Goal: Task Accomplishment & Management: Complete application form

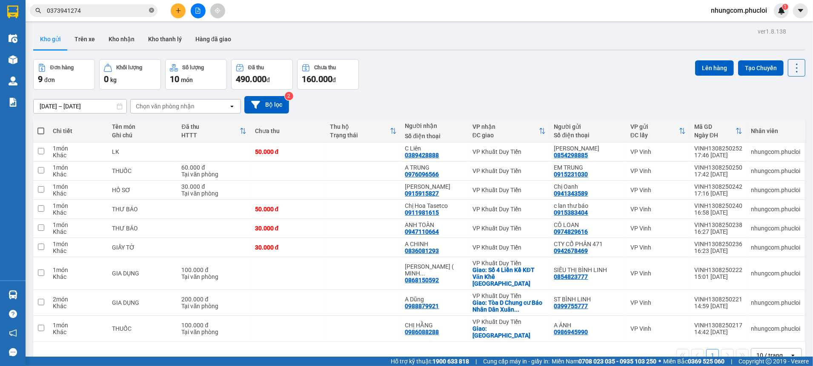
click at [151, 13] on icon "close-circle" at bounding box center [151, 10] width 5 height 5
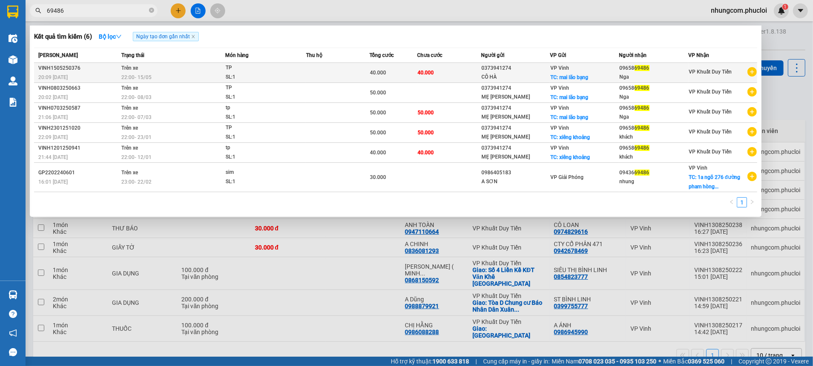
type input "69486"
click at [426, 75] on span "40.000" at bounding box center [426, 73] width 16 height 6
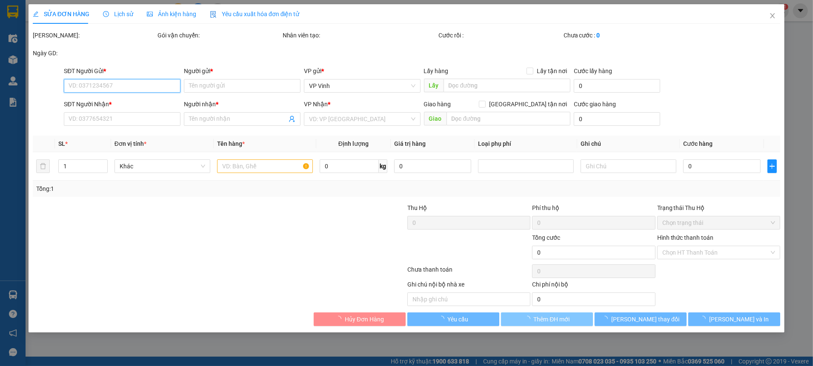
type input "0373941274"
type input "CÔ HÀ"
checkbox input "true"
type input "mai lão bạng"
type input "0965869486"
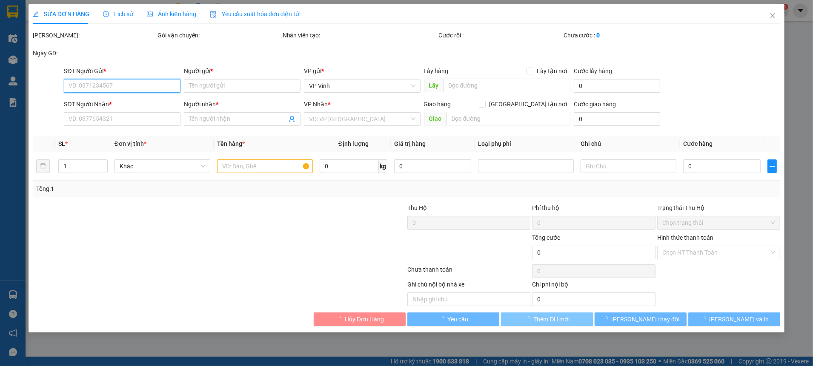
type input "Nga"
type input "40.000"
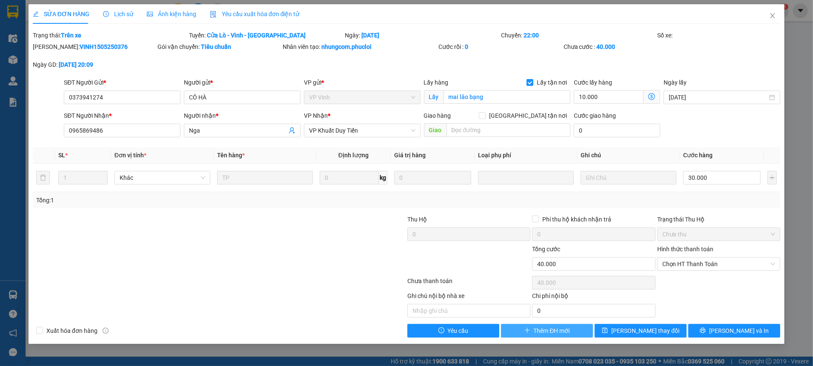
click at [549, 332] on span "Thêm ĐH mới" at bounding box center [552, 330] width 36 height 9
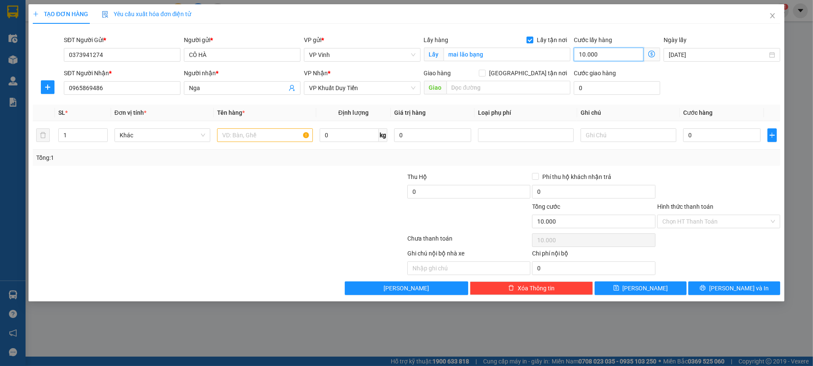
click at [603, 59] on input "10.000" at bounding box center [609, 55] width 70 height 14
type input "2"
type input "20"
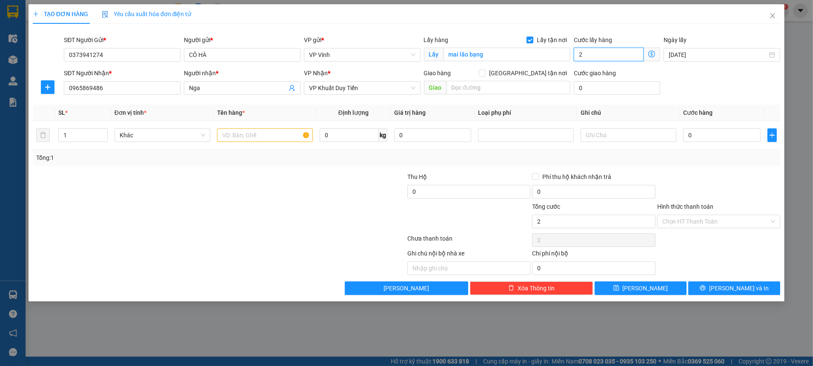
type input "20"
type input "20.000"
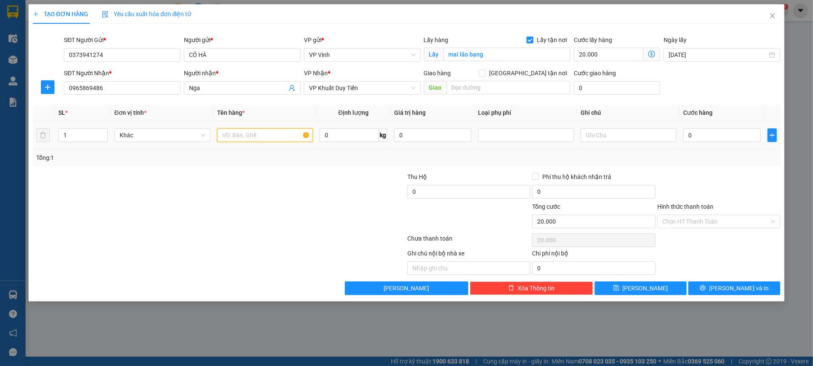
click at [264, 137] on input "text" at bounding box center [265, 136] width 96 height 14
click at [269, 141] on input "text" at bounding box center [265, 136] width 96 height 14
type input "TP"
click at [697, 134] on input "0" at bounding box center [721, 136] width 77 height 14
type input "3"
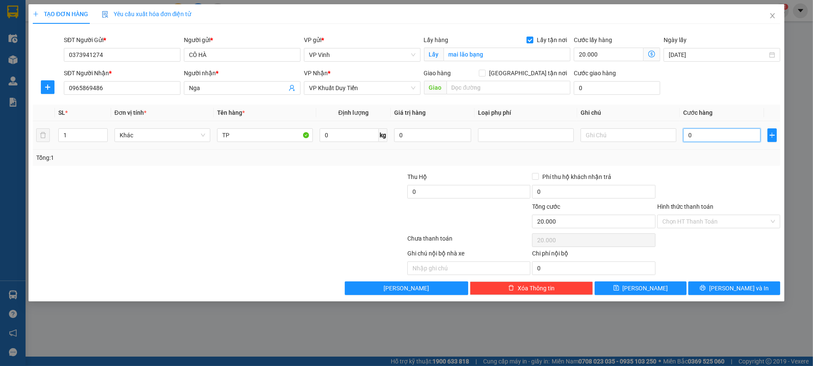
type input "20.003"
type input "30"
type input "20.030"
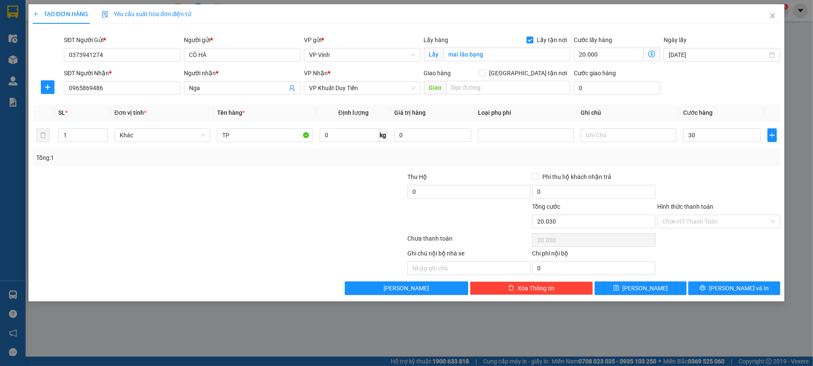
type input "30.000"
type input "50.000"
click at [709, 175] on div at bounding box center [718, 187] width 125 height 30
click at [711, 288] on button "[PERSON_NAME] và In" at bounding box center [734, 289] width 92 height 14
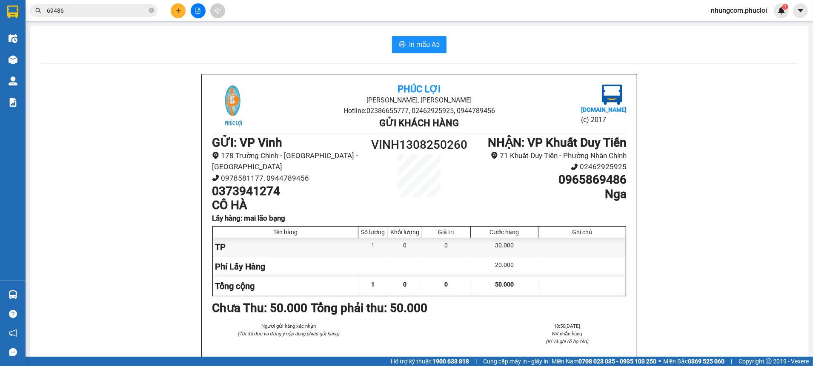
click at [396, 54] on div "In mẫu A5 Phúc Lợi Đường Nguyễn Huệ, Phường Nghi Hương Hotline: 02386655777, 02…" at bounding box center [419, 241] width 778 height 431
click at [398, 52] on button "In mẫu A5" at bounding box center [419, 44] width 54 height 17
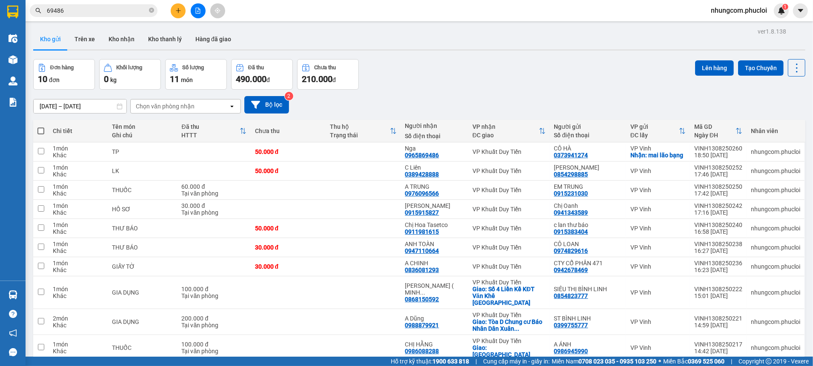
click at [532, 106] on div "09/08/2025 – 13/08/2025 Press the down arrow key to interact with the calendar …" at bounding box center [419, 104] width 772 height 17
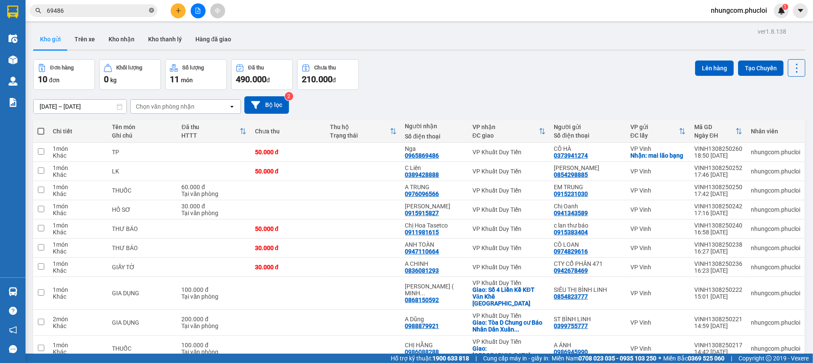
click at [151, 11] on icon "close-circle" at bounding box center [151, 10] width 5 height 5
click at [146, 11] on input "text" at bounding box center [97, 10] width 100 height 9
type input "T"
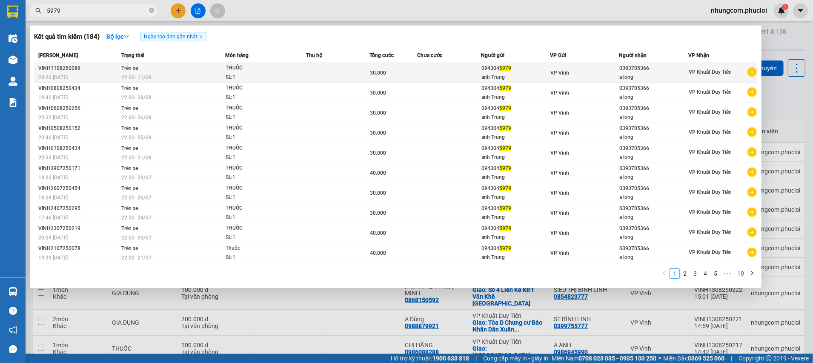
type input "5979"
click at [402, 75] on div "30.000" at bounding box center [393, 72] width 47 height 9
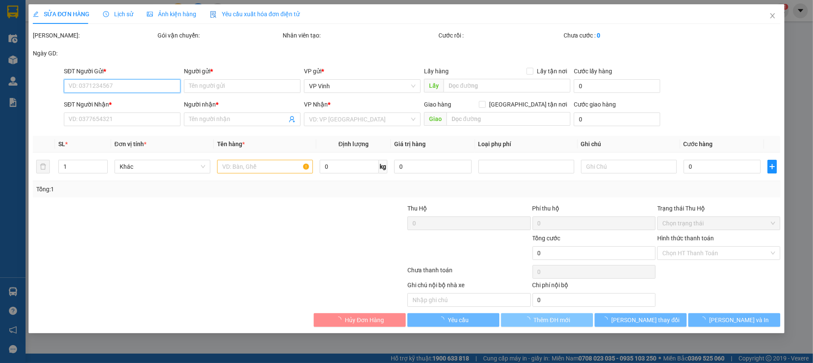
type input "0943045979"
type input "anh Trung"
type input "0393705366"
type input "a long"
type input "30.000"
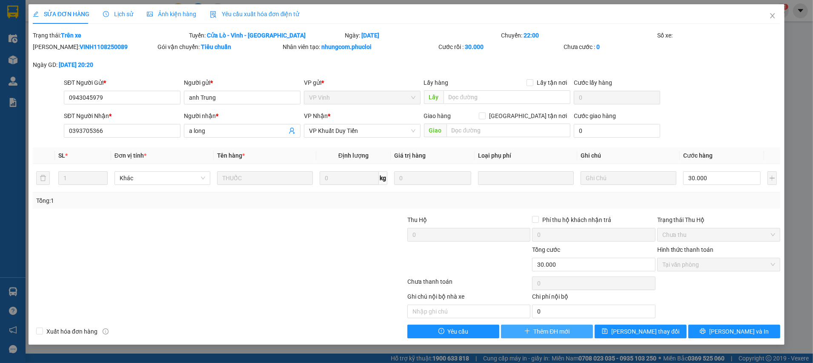
click at [539, 332] on span "Thêm ĐH mới" at bounding box center [552, 330] width 36 height 9
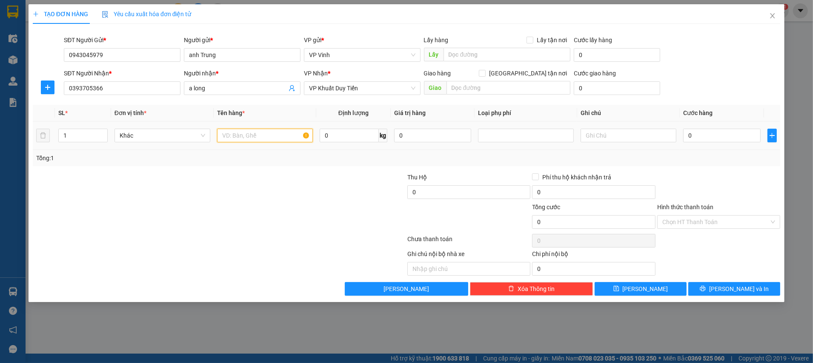
click at [291, 141] on input "text" at bounding box center [265, 136] width 96 height 14
type input "THUỐC"
click at [698, 132] on input "0" at bounding box center [721, 136] width 77 height 14
type input "4"
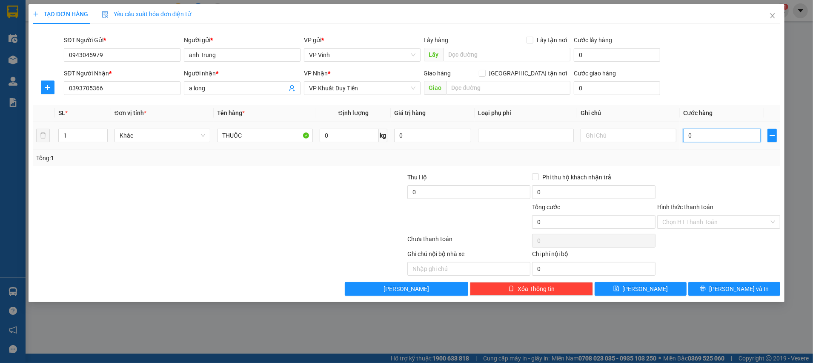
type input "4"
type input "40"
type input "40.000"
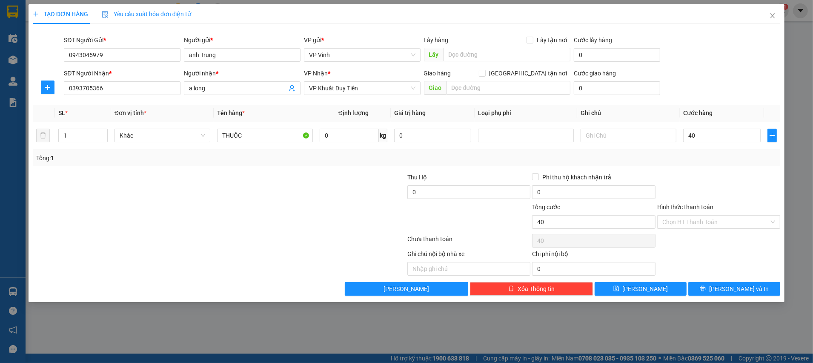
type input "40.000"
click at [699, 166] on div "Transit Pickup Surcharge Ids Transit Deliver Surcharge Ids Transit Deliver Surc…" at bounding box center [406, 163] width 747 height 265
click at [708, 238] on div "Chọn HT Thanh Toán" at bounding box center [718, 240] width 125 height 17
click at [701, 223] on input "Hình thức thanh toán" at bounding box center [715, 221] width 107 height 13
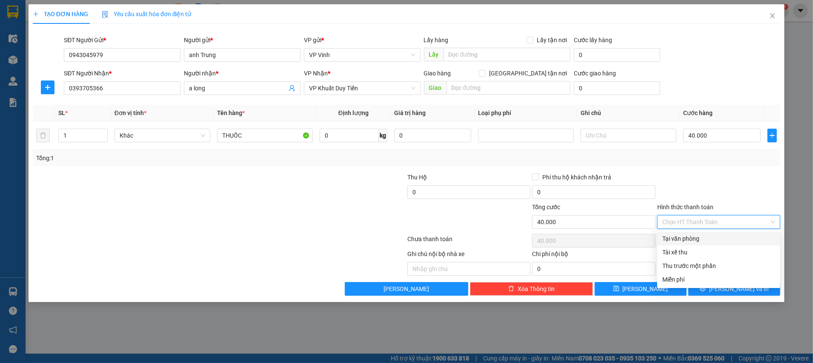
click at [696, 238] on div "Tại văn phòng" at bounding box center [718, 238] width 113 height 9
type input "0"
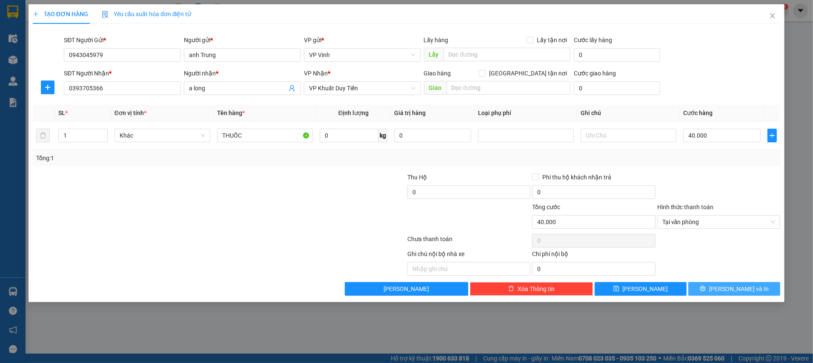
click at [729, 286] on span "[PERSON_NAME] và In" at bounding box center [739, 288] width 60 height 9
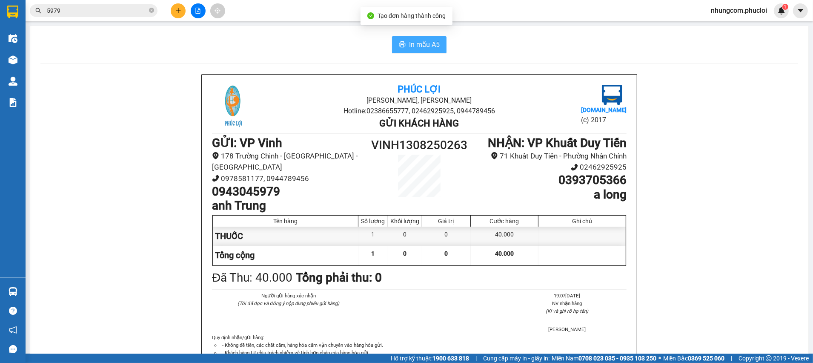
click at [427, 40] on span "In mẫu A5" at bounding box center [424, 44] width 31 height 11
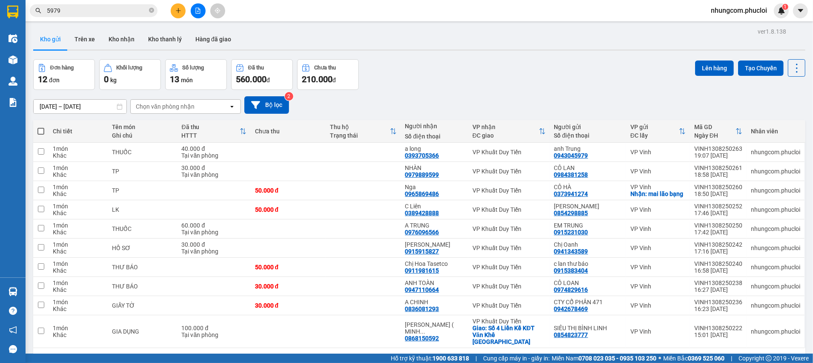
click at [451, 79] on div "Đơn hàng 12 đơn Khối lượng 0 kg Số lượng 13 món Đã thu 560.000 đ Chưa thu 210.0…" at bounding box center [419, 74] width 772 height 31
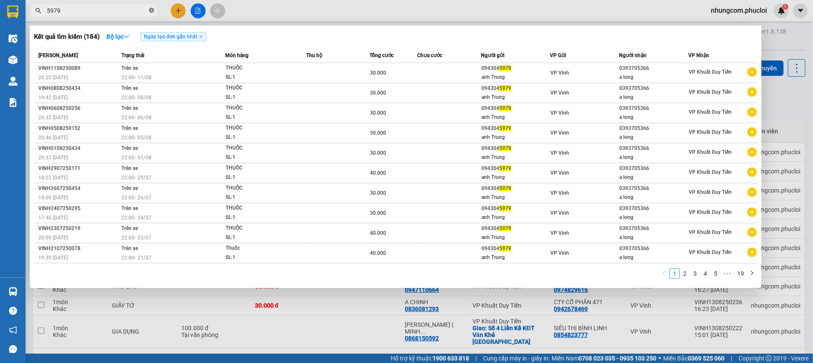
click at [151, 10] on icon "close-circle" at bounding box center [151, 10] width 5 height 5
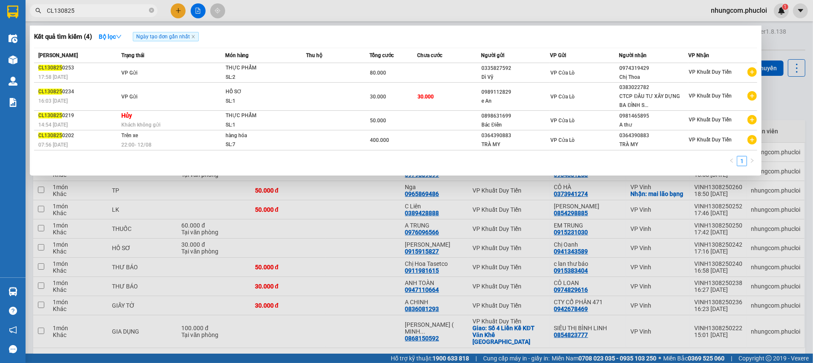
drag, startPoint x: 54, startPoint y: 9, endPoint x: 42, endPoint y: 7, distance: 12.5
click at [42, 7] on span "CL130825" at bounding box center [94, 10] width 128 height 13
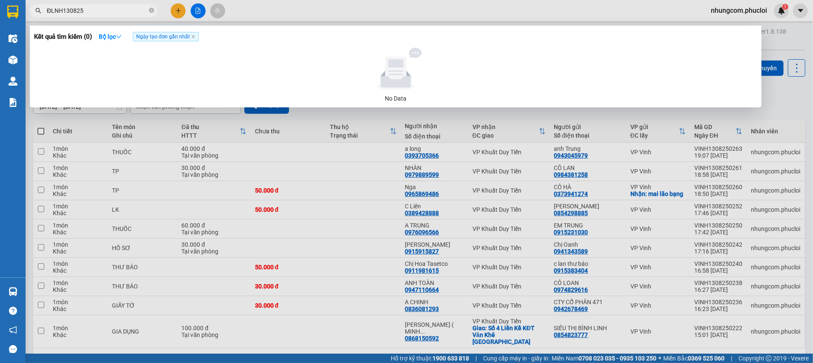
click at [147, 9] on span "ĐLNH130825" at bounding box center [94, 10] width 128 height 13
drag, startPoint x: 60, startPoint y: 11, endPoint x: 5, endPoint y: 31, distance: 58.2
click at [6, 10] on section "Kết quả tìm kiếm ( 0 ) Bộ lọc Ngày tạo đơn gần nhất No Data ĐLNH130825 nhungcom…" at bounding box center [406, 181] width 813 height 363
drag, startPoint x: 63, startPoint y: 12, endPoint x: 42, endPoint y: 10, distance: 21.3
click at [42, 10] on span "ĐLNH130825" at bounding box center [94, 10] width 128 height 13
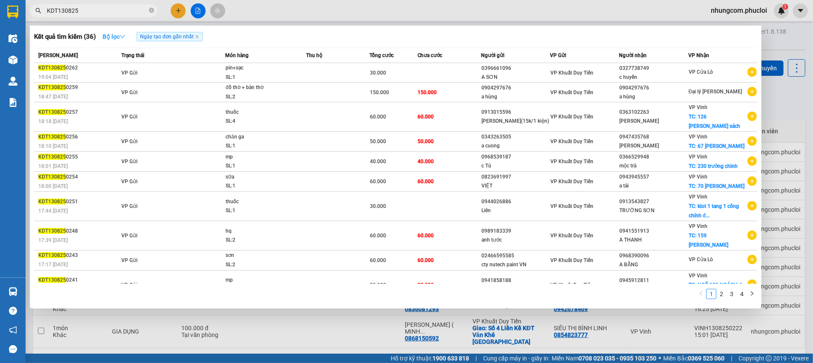
type input "KDT130825"
click at [131, 35] on button "Bộ lọc" at bounding box center [114, 37] width 37 height 14
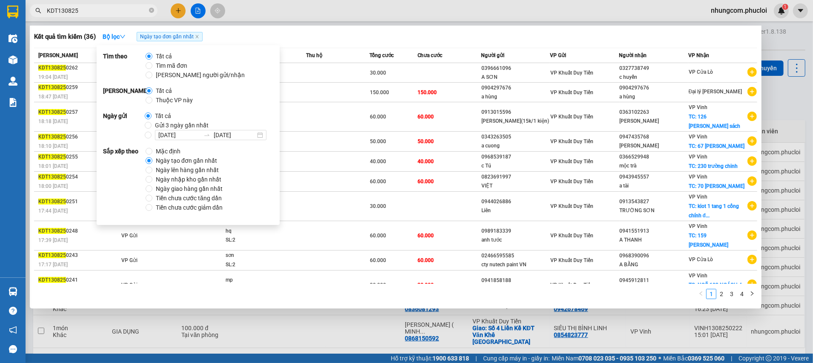
click at [186, 100] on span "Thuộc VP này" at bounding box center [174, 99] width 44 height 9
click at [152, 100] on input "Thuộc VP này" at bounding box center [149, 100] width 7 height 7
radio input "true"
radio input "false"
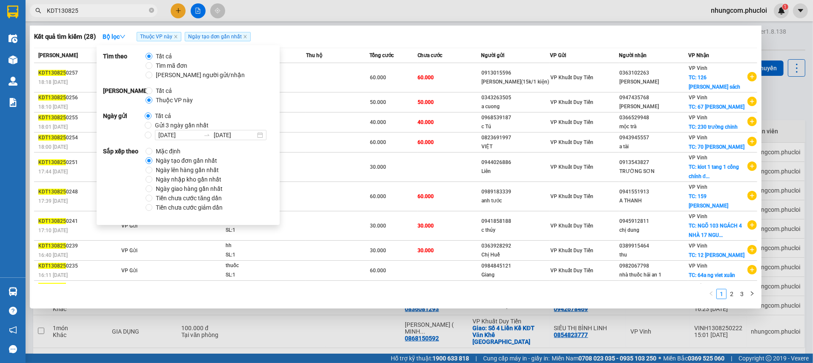
click at [349, 31] on div "Kết quả tìm kiếm ( 28 ) Bộ lọc Thuộc VP này Ngày tạo đơn gần nhất" at bounding box center [395, 37] width 723 height 14
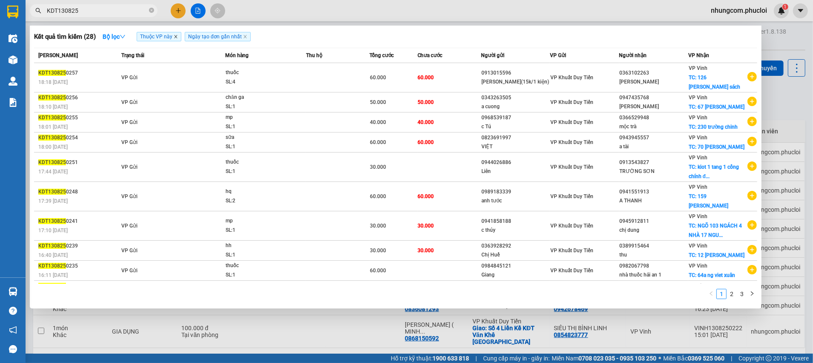
click at [178, 37] on icon "close" at bounding box center [176, 36] width 4 height 4
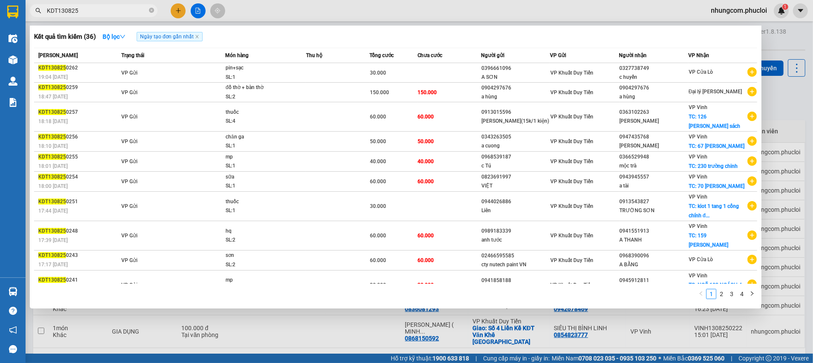
drag, startPoint x: 57, startPoint y: 11, endPoint x: 41, endPoint y: 12, distance: 16.2
click at [43, 12] on span "KDT130825" at bounding box center [94, 10] width 128 height 13
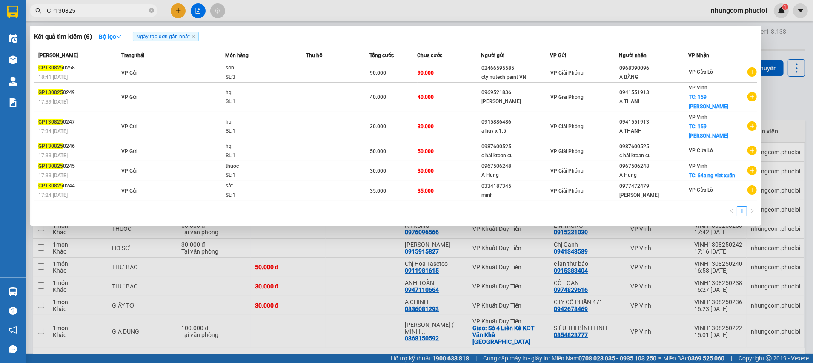
type input "GP130825"
click at [794, 120] on div at bounding box center [406, 181] width 813 height 363
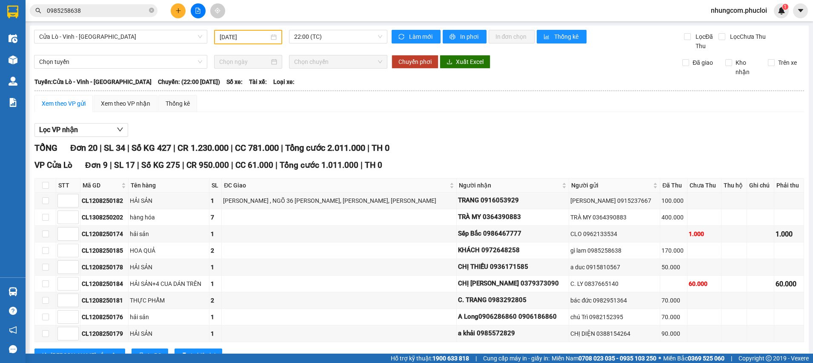
click at [151, 10] on icon "close-circle" at bounding box center [151, 10] width 5 height 5
click at [123, 12] on input "text" at bounding box center [97, 10] width 100 height 9
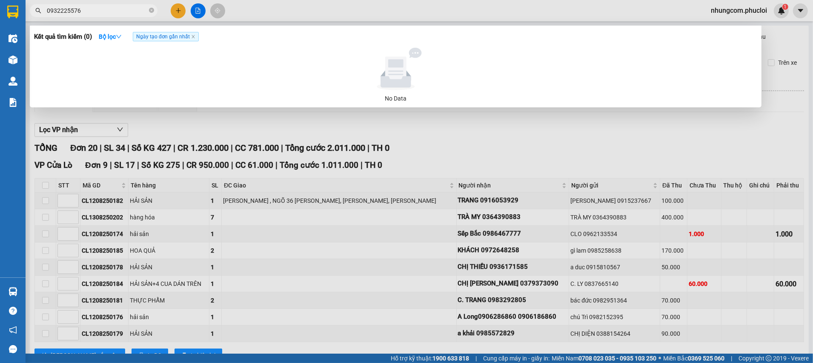
type input "09322255766"
click at [150, 8] on icon "close-circle" at bounding box center [151, 10] width 5 height 5
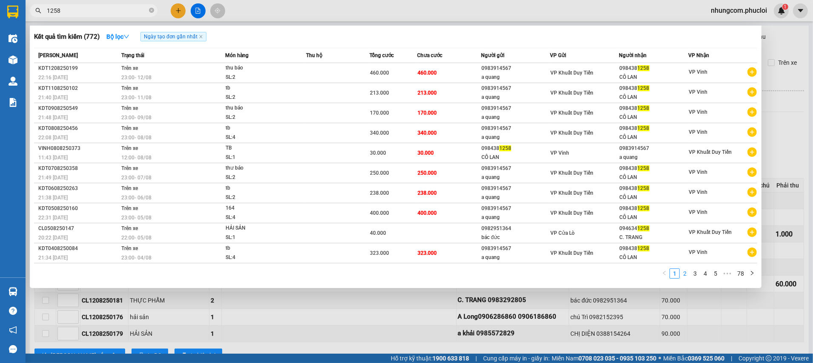
type input "1258"
click at [686, 271] on link "2" at bounding box center [684, 273] width 9 height 9
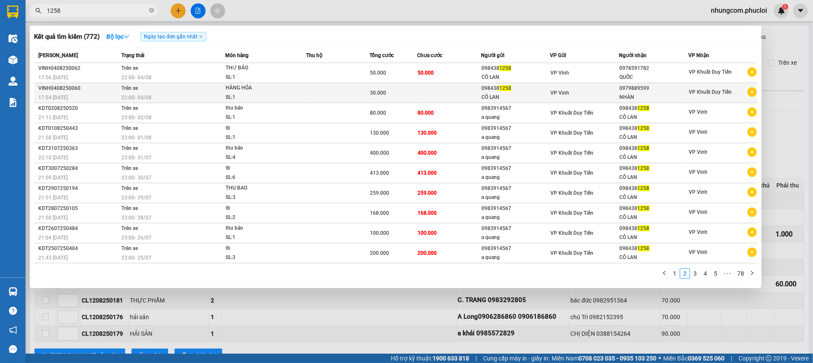
click at [566, 86] on td "VP Vinh" at bounding box center [584, 93] width 69 height 20
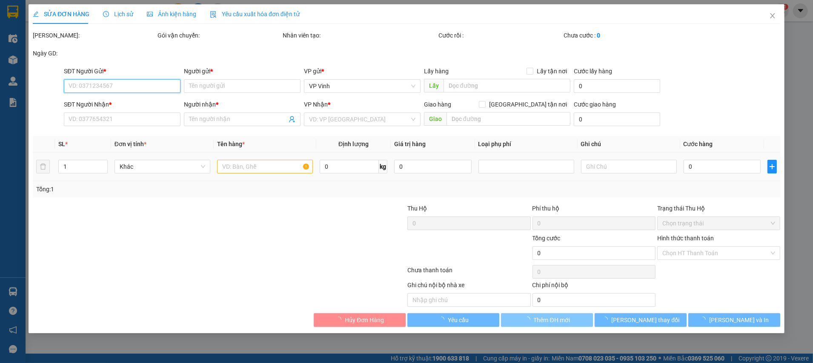
type input "0984381258"
type input "CÔ LAN"
type input "0979889599"
type input "NHÀN"
type input "30.000"
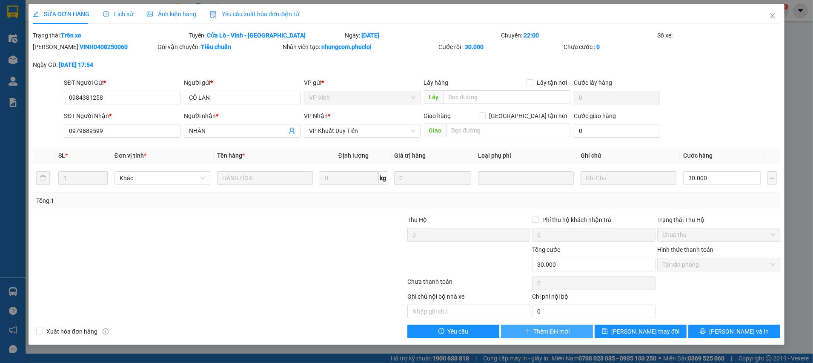
click at [539, 329] on span "Thêm ĐH mới" at bounding box center [552, 330] width 36 height 9
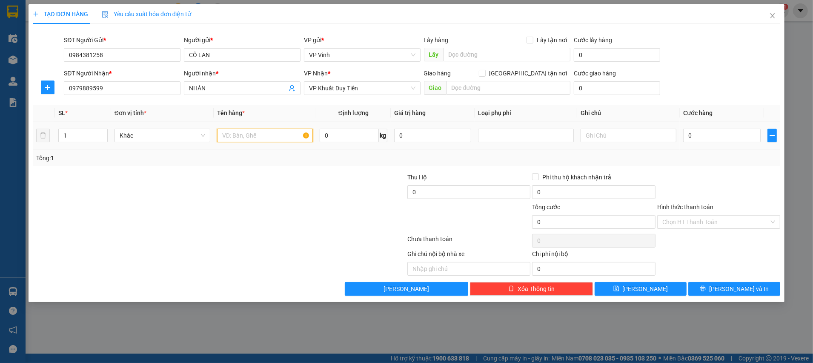
click at [258, 141] on input "text" at bounding box center [265, 136] width 96 height 14
type input "TP"
drag, startPoint x: 726, startPoint y: 146, endPoint x: 723, endPoint y: 139, distance: 7.6
click at [726, 144] on td "0" at bounding box center [722, 135] width 84 height 29
click at [723, 139] on input "0" at bounding box center [721, 136] width 77 height 14
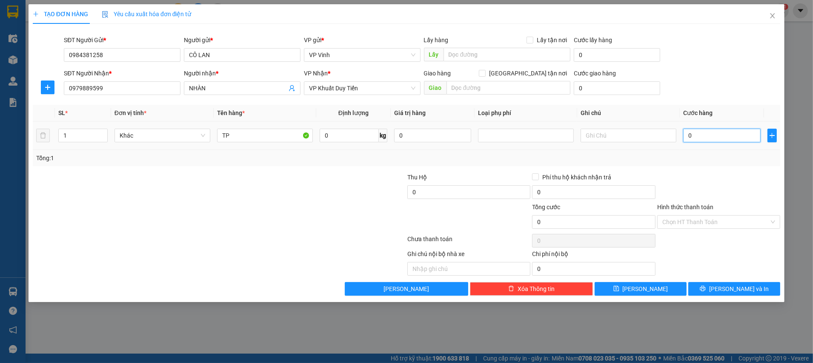
type input "3"
type input "30"
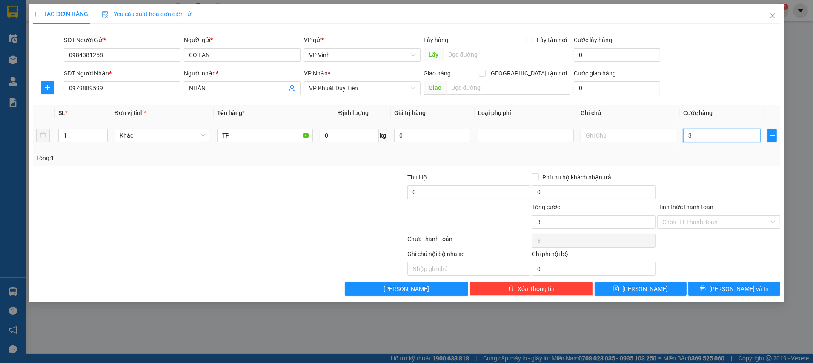
type input "30"
type input "30.000"
drag, startPoint x: 715, startPoint y: 181, endPoint x: 714, endPoint y: 186, distance: 5.0
click at [715, 181] on div at bounding box center [718, 187] width 125 height 30
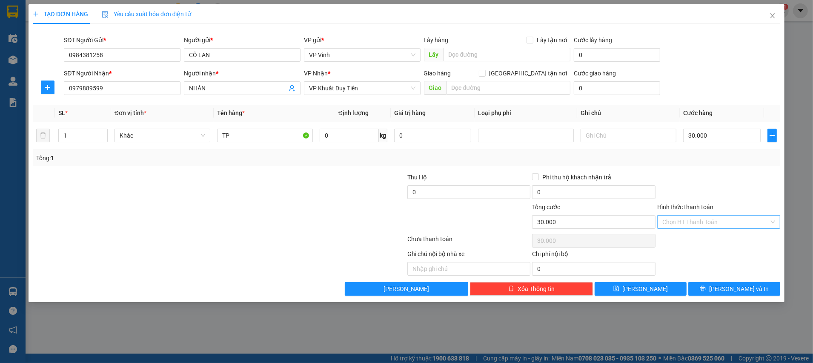
click at [707, 220] on input "Hình thức thanh toán" at bounding box center [715, 221] width 107 height 13
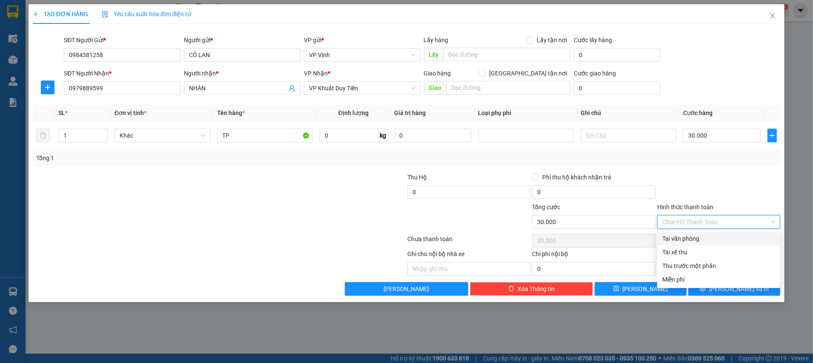
click at [702, 241] on div "Tại văn phòng" at bounding box center [718, 238] width 113 height 9
type input "0"
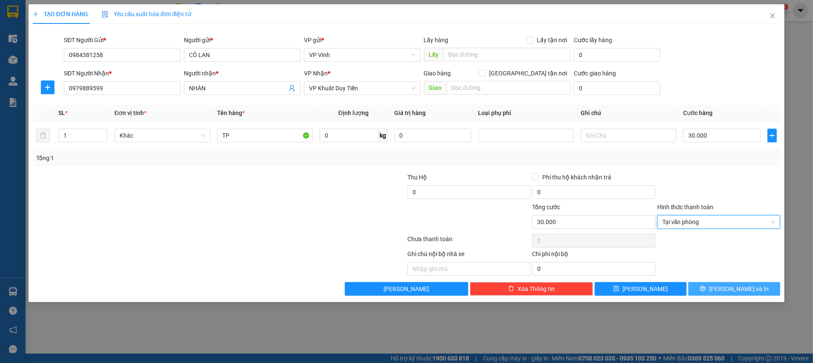
click at [706, 286] on icon "printer" at bounding box center [703, 288] width 6 height 6
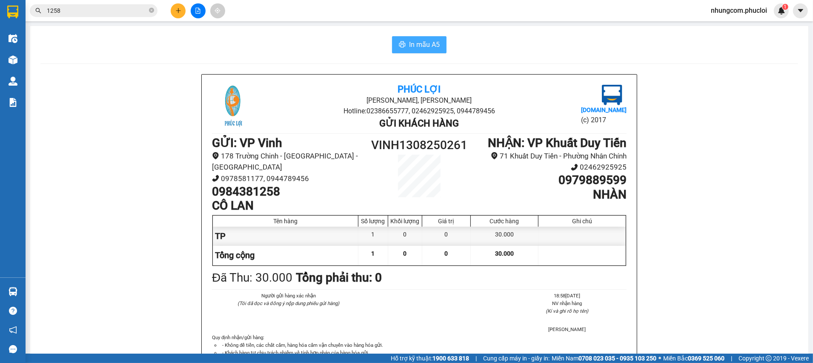
click at [430, 50] on button "In mẫu A5" at bounding box center [419, 44] width 54 height 17
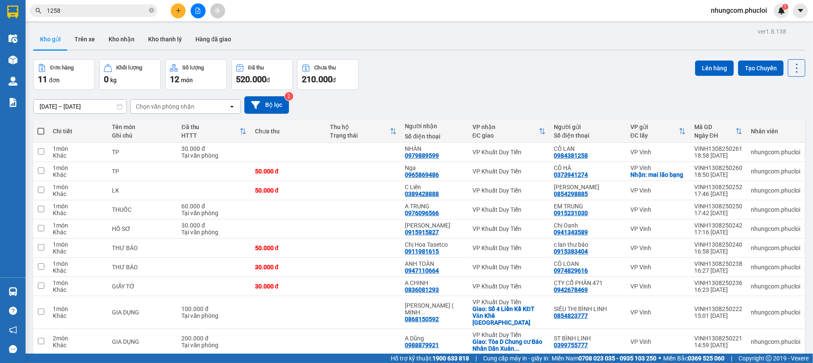
click at [377, 77] on div "Đơn hàng 11 đơn Khối lượng 0 kg Số lượng 12 món Đã thu 520.000 đ Chưa thu 210.0…" at bounding box center [419, 74] width 772 height 31
